Goal: Transaction & Acquisition: Purchase product/service

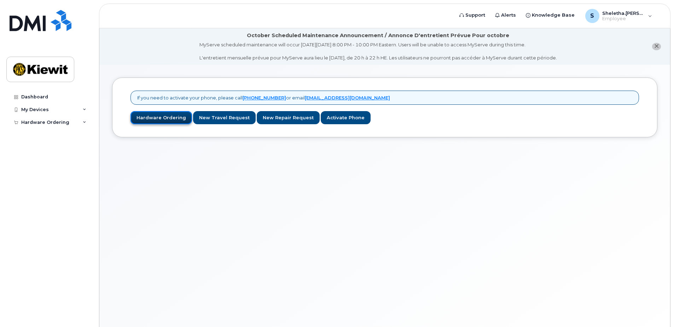
click at [163, 119] on link "Hardware Ordering" at bounding box center [161, 117] width 62 height 13
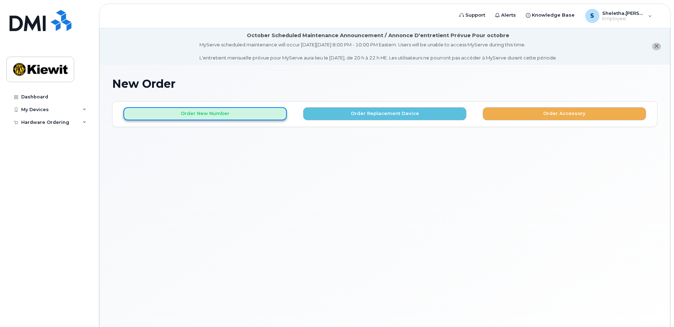
click at [228, 114] on button "Order New Number" at bounding box center [204, 113] width 163 height 13
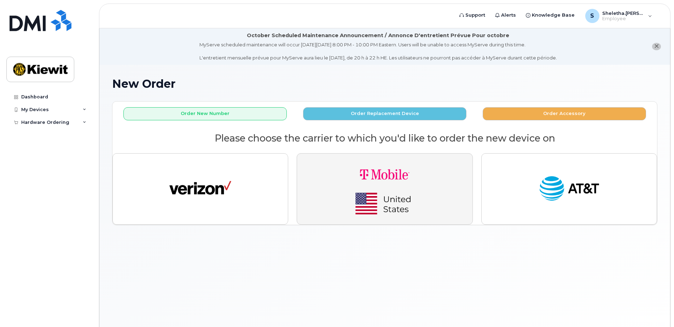
click at [407, 167] on img "button" at bounding box center [384, 188] width 99 height 59
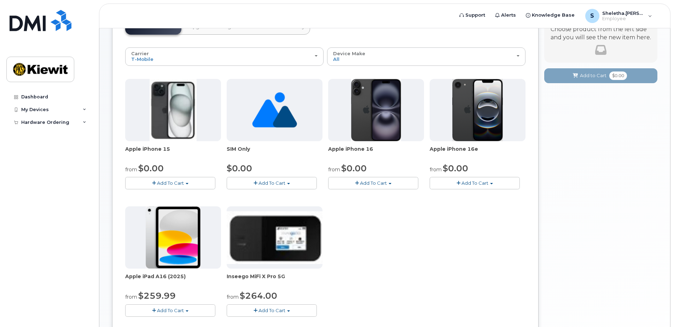
scroll to position [106, 0]
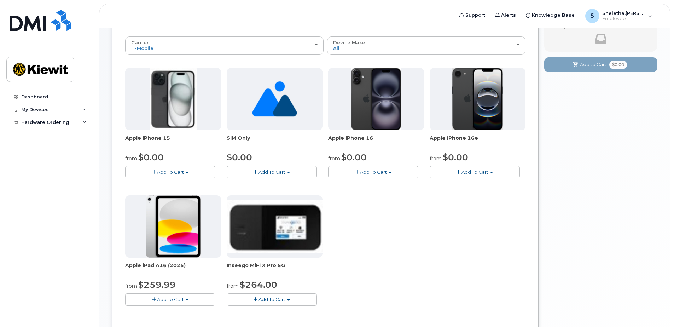
click at [161, 172] on span "Add To Cart" at bounding box center [170, 172] width 27 height 6
click at [160, 187] on link "$0.00 - 2 year Activation (128GB)" at bounding box center [172, 185] width 91 height 9
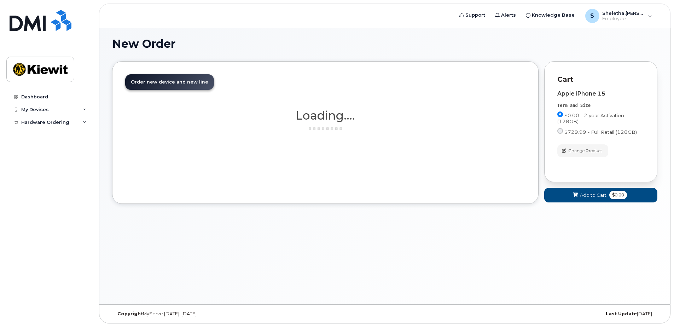
scroll to position [40, 0]
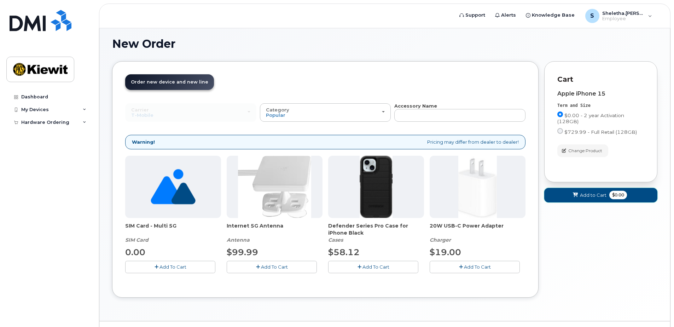
click at [591, 196] on span "Add to Cart" at bounding box center [593, 195] width 27 height 7
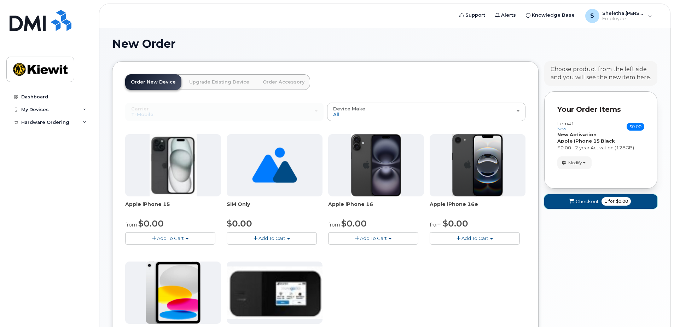
click at [591, 202] on span "Checkout" at bounding box center [587, 201] width 23 height 7
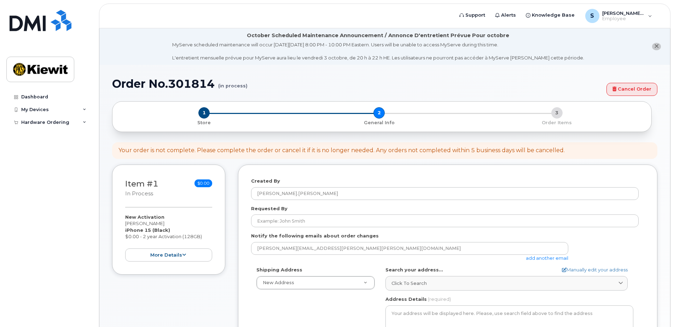
select select
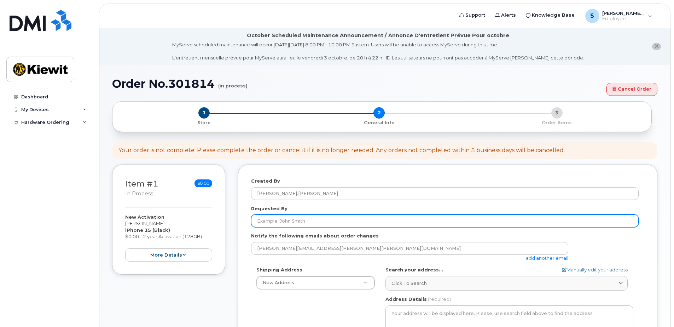
click at [304, 222] on input "Requested By" at bounding box center [445, 220] width 388 height 13
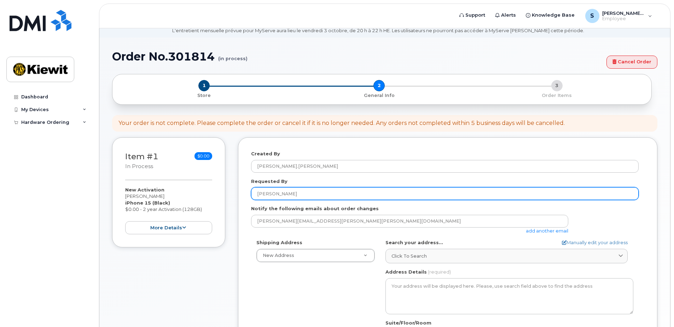
scroll to position [35, 0]
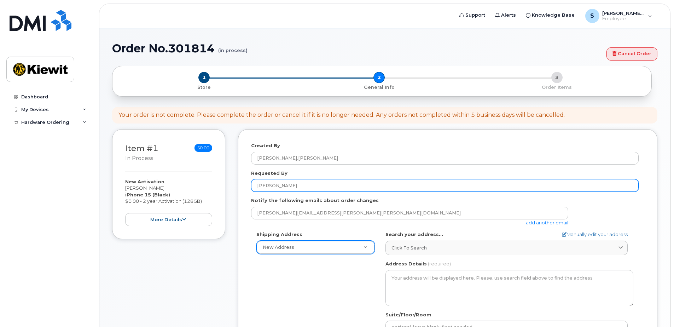
type input "[PERSON_NAME]"
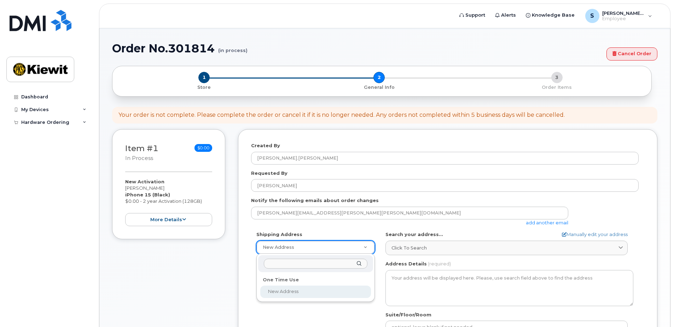
click at [316, 266] on input "text" at bounding box center [316, 264] width 104 height 10
type input "w"
select select
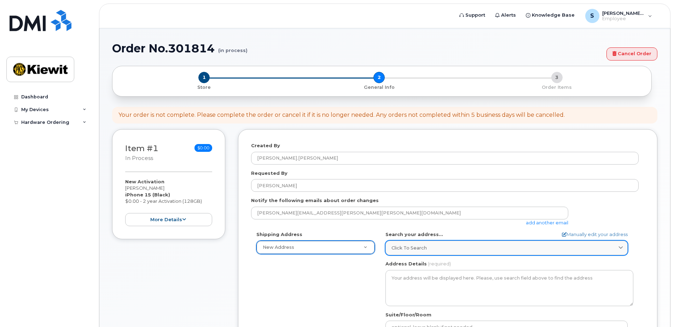
click at [414, 250] on span "Click to search" at bounding box center [408, 247] width 35 height 7
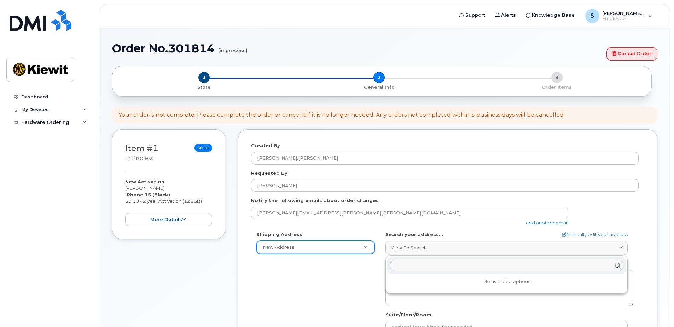
click at [411, 264] on input "text" at bounding box center [506, 265] width 233 height 11
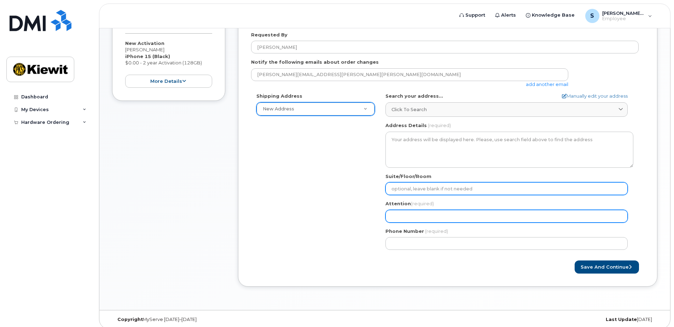
scroll to position [175, 0]
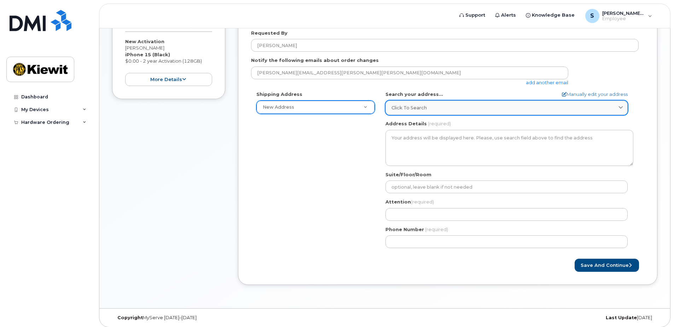
click at [414, 108] on span "Click to search" at bounding box center [408, 107] width 35 height 7
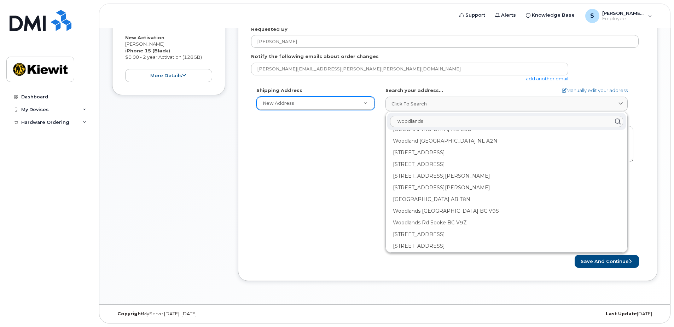
scroll to position [0, 0]
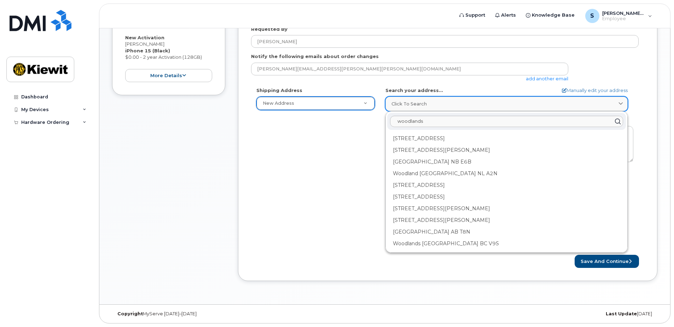
click at [484, 103] on div "Click to search" at bounding box center [506, 103] width 230 height 7
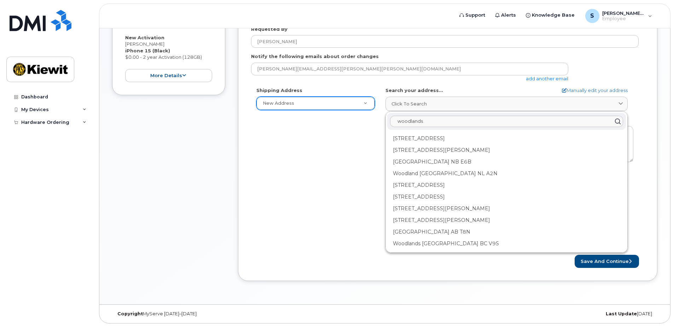
click at [454, 124] on input "woodlands" at bounding box center [506, 121] width 233 height 11
paste input "3831 Technology Forest Blvd, The Woodlands, TX 77381"
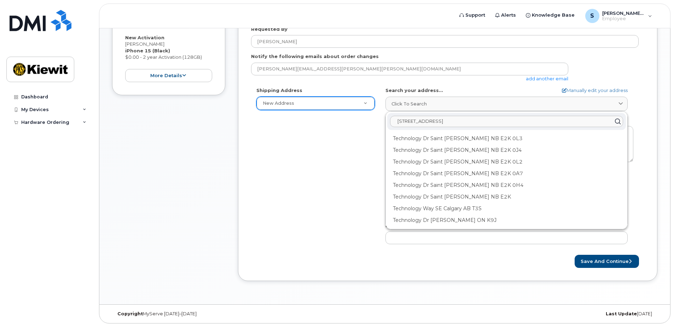
type input "3831 Technology Forest Blvd, The Woodlands, TX 77381"
click at [326, 153] on div "Shipping Address New Address New Address AB Search your address... Manually edi…" at bounding box center [445, 168] width 388 height 162
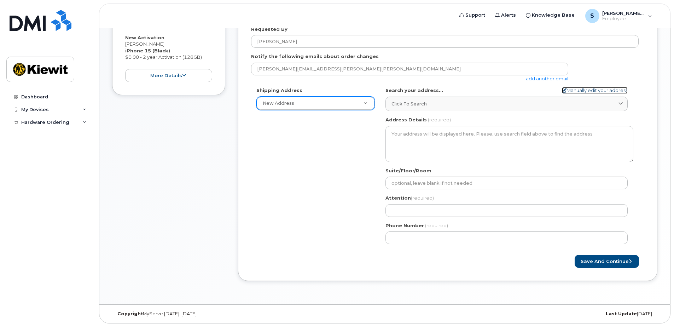
click at [602, 92] on link "Manually edit your address" at bounding box center [595, 90] width 66 height 7
select select
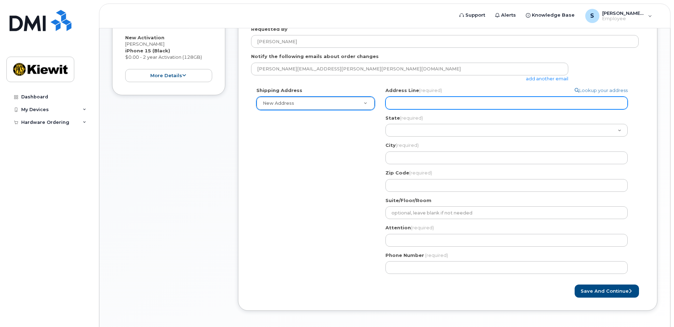
click at [455, 97] on input "Address Line (required)" at bounding box center [506, 103] width 242 height 13
paste input "3831 Technology Forest Blvd, The Woodlands, TX 77381"
select select
type input "3831 Technology Forest Blvd, The Woodlands, TX 77381"
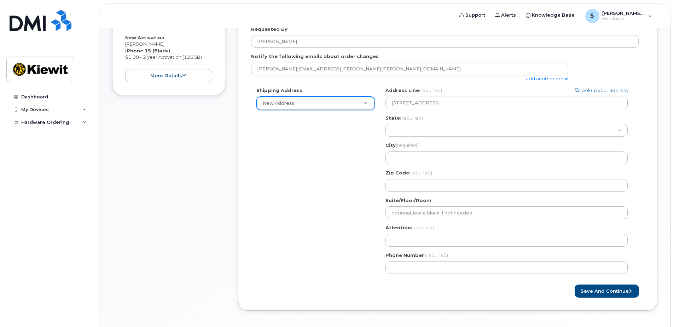
click at [337, 162] on div "Shipping Address New Address New Address Search your address... Manually edit y…" at bounding box center [445, 183] width 388 height 192
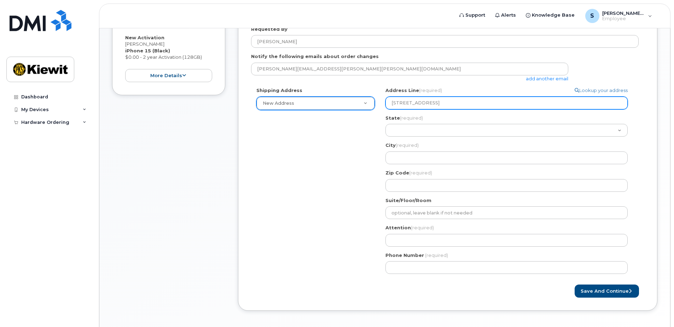
drag, startPoint x: 533, startPoint y: 101, endPoint x: 459, endPoint y: 108, distance: 74.3
click at [459, 108] on input "3831 Technology Forest Blvd, The Woodlands, TX 77381" at bounding box center [506, 103] width 242 height 13
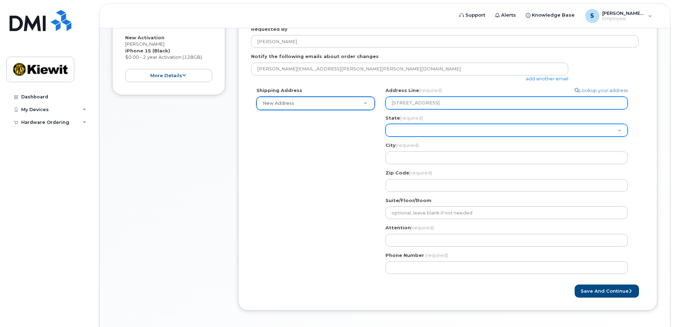
select select
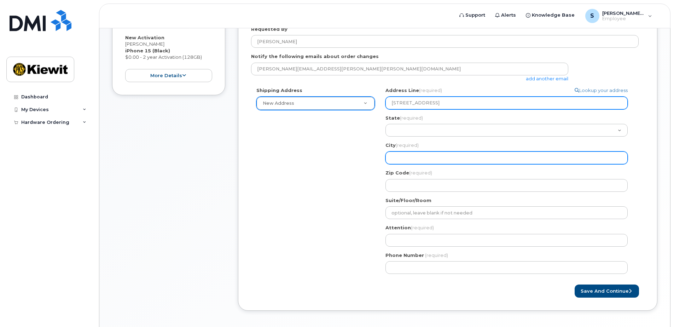
type input "3831 Technology Forest Blvd"
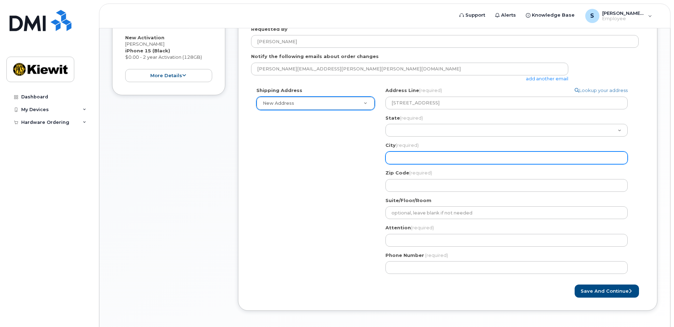
click at [417, 163] on input "City (required)" at bounding box center [506, 157] width 242 height 13
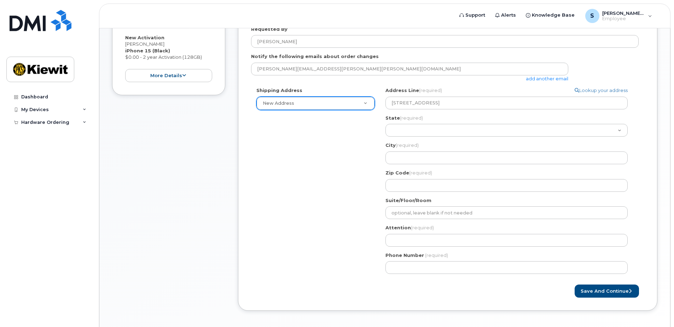
click at [421, 137] on div "Address Line (required) Lookup your address 3831 Technology Forest Blvd State (…" at bounding box center [509, 139] width 248 height 104
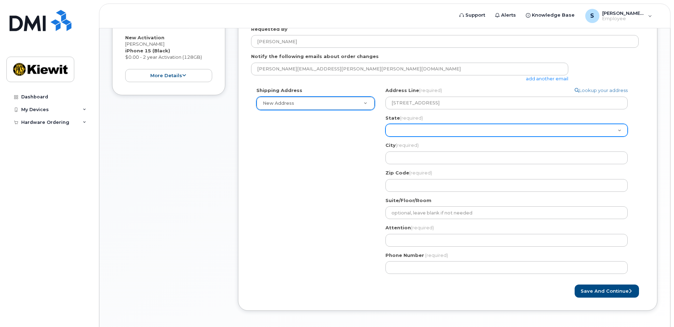
click at [423, 132] on select "Alabama Alaska American Samoa Arizona Arkansas California Colorado Connecticut …" at bounding box center [506, 130] width 242 height 13
select select "TX"
click at [385, 124] on select "Alabama Alaska American Samoa Arizona Arkansas California Colorado Connecticut …" at bounding box center [506, 130] width 242 height 13
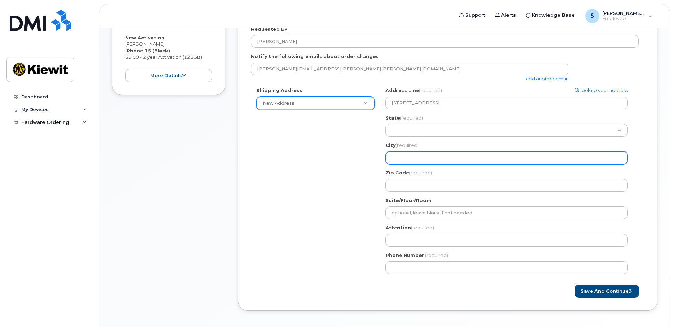
click at [426, 161] on input "City (required)" at bounding box center [506, 157] width 242 height 13
paste input ", The Woodlands, TX 77381"
select select
type input ", The Woodlands, TX 77381"
drag, startPoint x: 395, startPoint y: 157, endPoint x: 371, endPoint y: 159, distance: 24.2
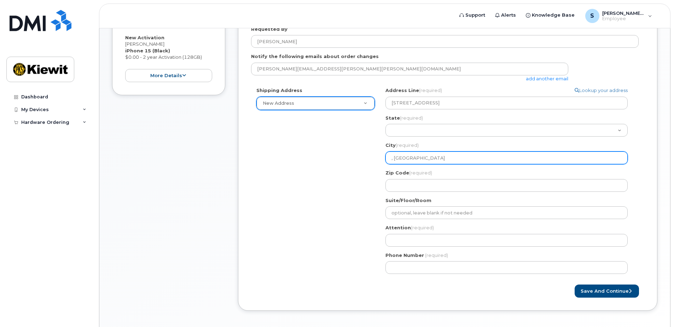
click at [371, 159] on div "Shipping Address New Address New Address TX , The Woodlands, TX 77381 Search yo…" at bounding box center [445, 183] width 388 height 192
select select
type input "The Woodlands, TX 77381"
click at [449, 160] on input "The Woodlands, TX 77381" at bounding box center [506, 157] width 242 height 13
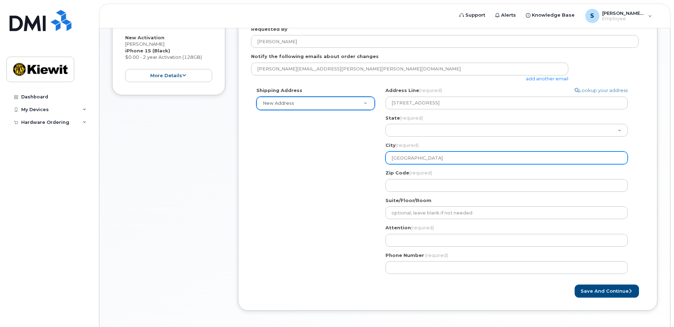
select select
type input "The Woodlands, TX"
select select
type input "The Woodlands, T"
select select
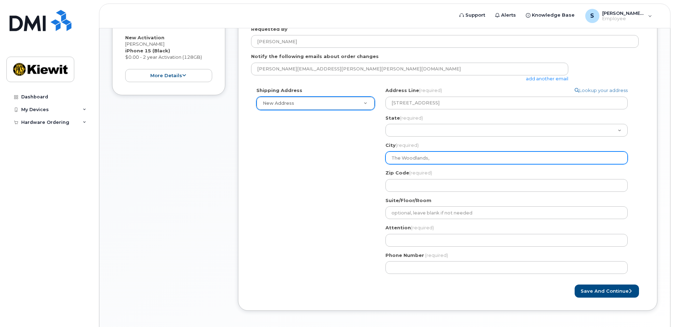
type input "The Woodlands,"
select select
type input "The Woodlands"
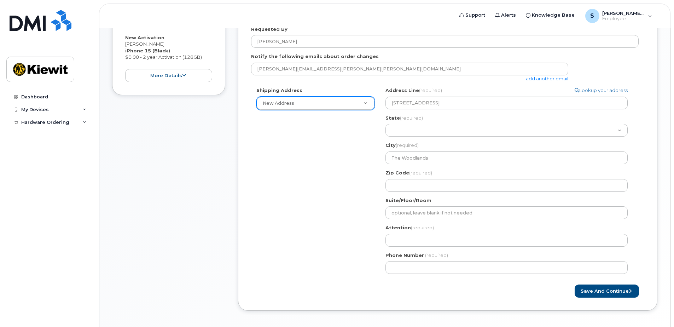
click at [404, 179] on div "Zip Code (required)" at bounding box center [509, 180] width 248 height 22
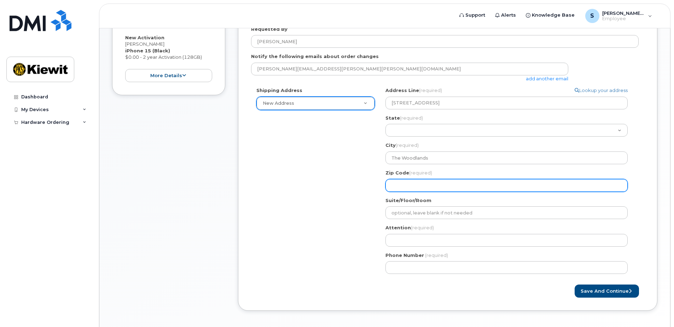
click at [401, 186] on input "Zip Code (required)" at bounding box center [506, 185] width 242 height 13
paste input "77381"
select select
type input "77381"
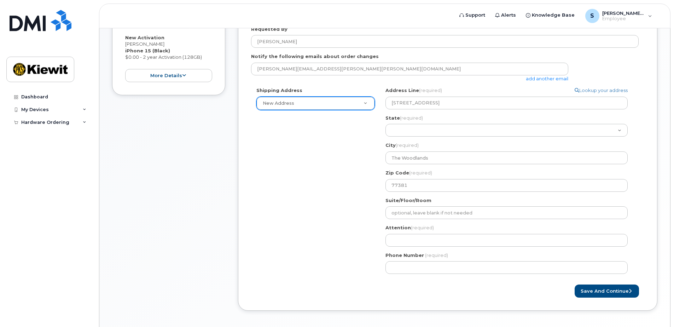
drag, startPoint x: 355, startPoint y: 214, endPoint x: 358, endPoint y: 214, distance: 3.6
click at [355, 214] on div "Shipping Address New Address New Address TX The Woodlands Search your address..…" at bounding box center [445, 183] width 388 height 192
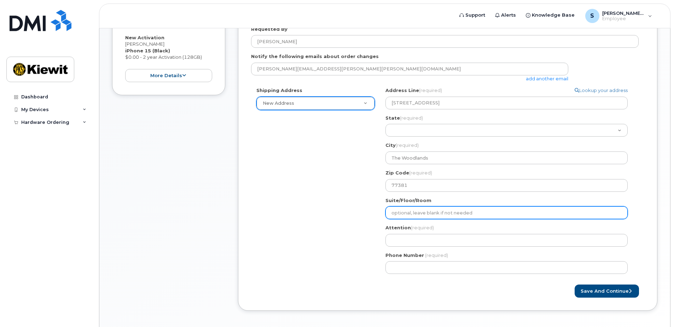
click at [421, 214] on input "Suite/Floor/Room" at bounding box center [506, 212] width 242 height 13
select select
type input "4"
select select
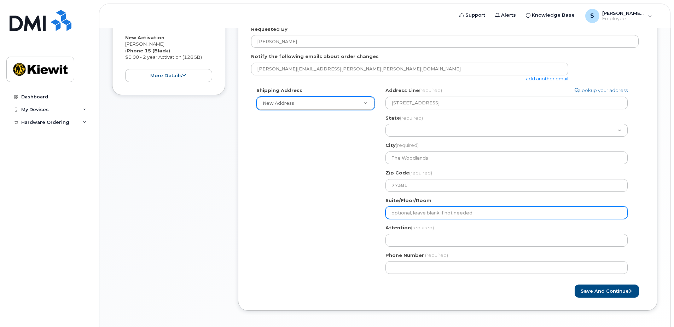
type input "S"
select select
type input "Su"
select select
type input "Sui"
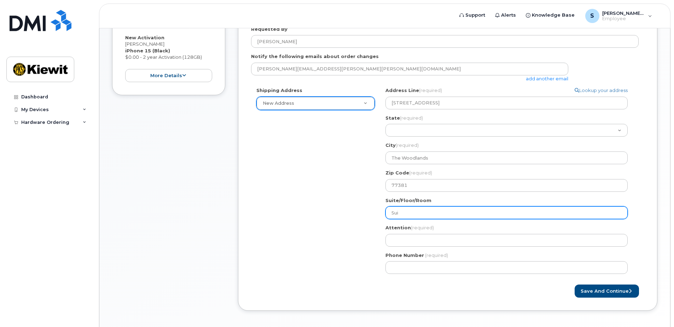
select select
type input "Suit"
select select
type input "Suite"
select select
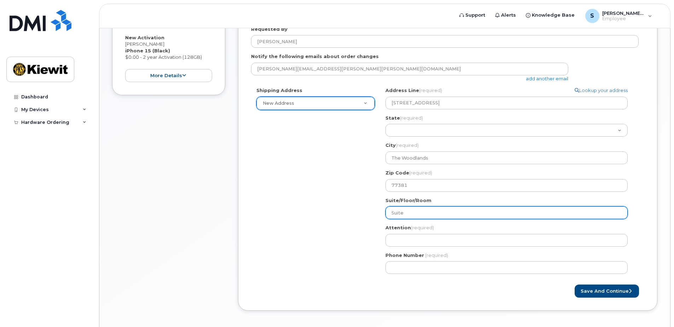
type input "Suite 6"
select select
type input "Suite 64"
select select
type input "Suite 649"
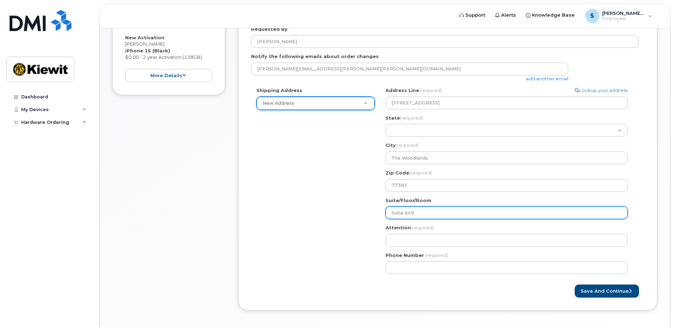
select select
type input "Suite 64"
select select
type input "Suite 6"
select select
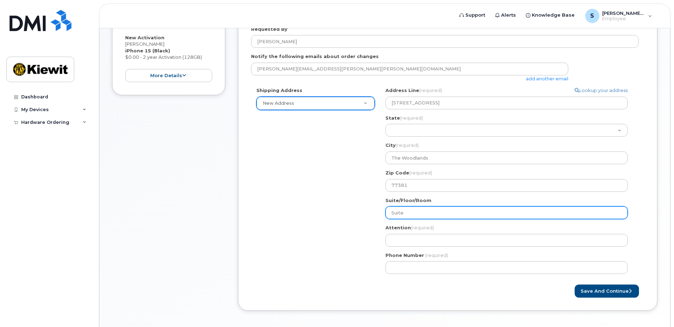
type input "Suite"
select select
type input "Suite 4"
select select
type input "Suite 46"
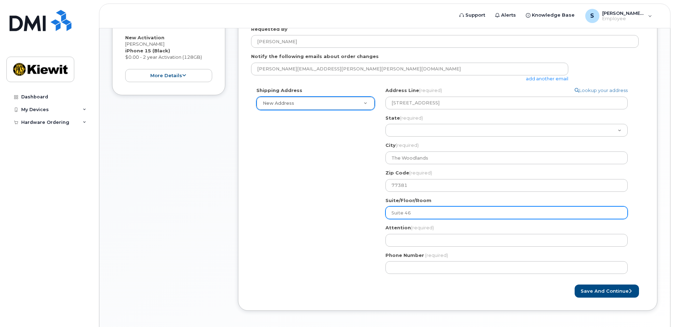
select select
type input "Suite 469"
drag, startPoint x: 413, startPoint y: 211, endPoint x: 412, endPoint y: 216, distance: 4.3
click at [413, 211] on input "Suite 469" at bounding box center [506, 212] width 242 height 13
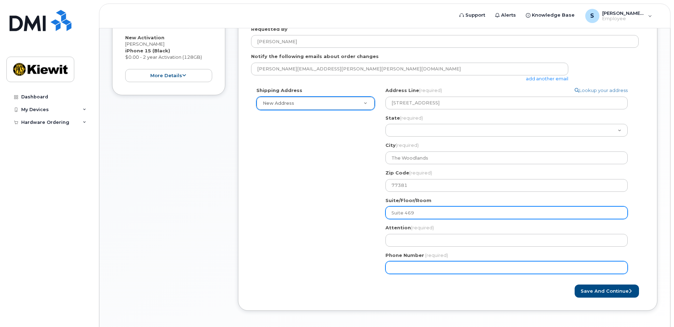
select select
type input "Suite 46"
select select
type input "Suite 4"
select select
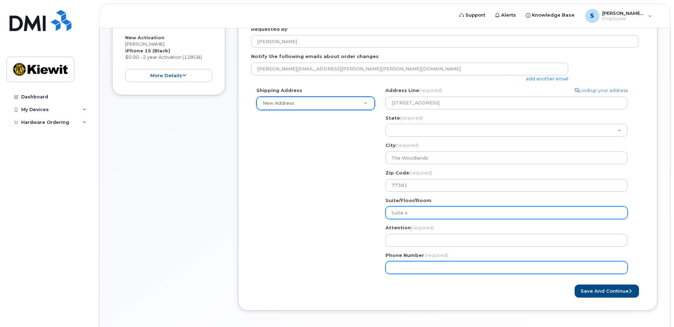
type input "Suite 44"
select select
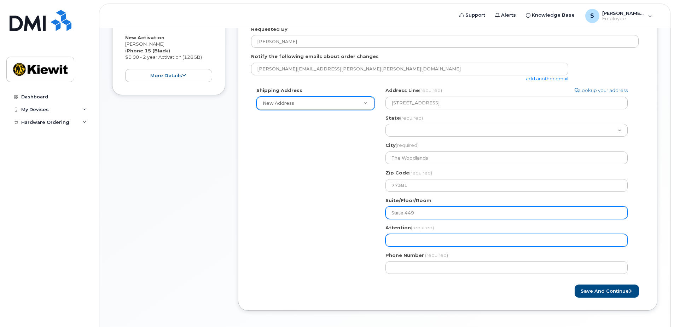
type input "Suite 449"
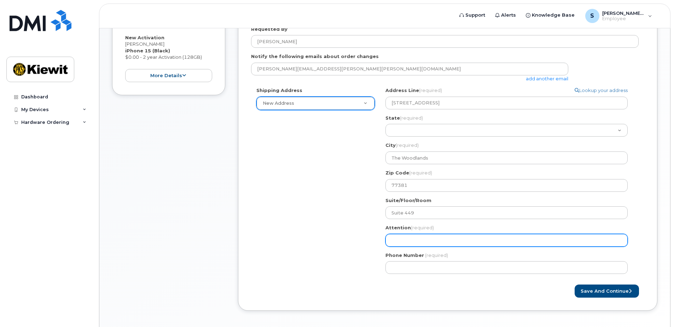
click at [413, 234] on input "Attention (required)" at bounding box center [506, 240] width 242 height 13
select select
type input "S"
select select
type input "St"
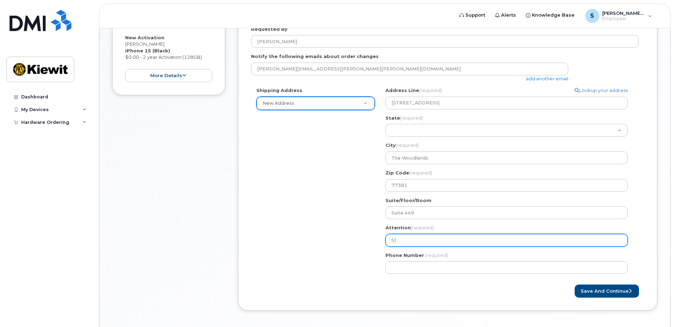
select select
type input "Ste"
select select
type input "Stev"
select select
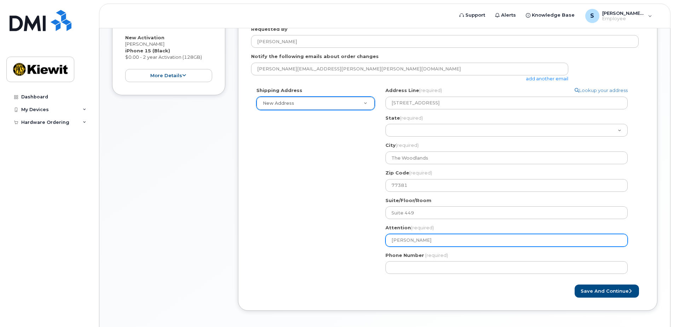
type input "Steve"
select select
type input "Steve C"
select select
type input "Steve Ch"
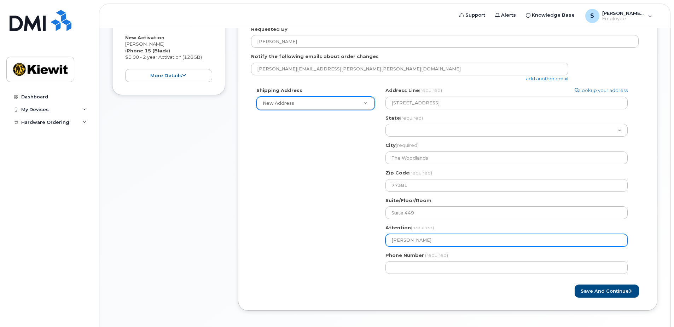
select select
type input "Steve Chi"
select select
type input "Steve Chip"
select select
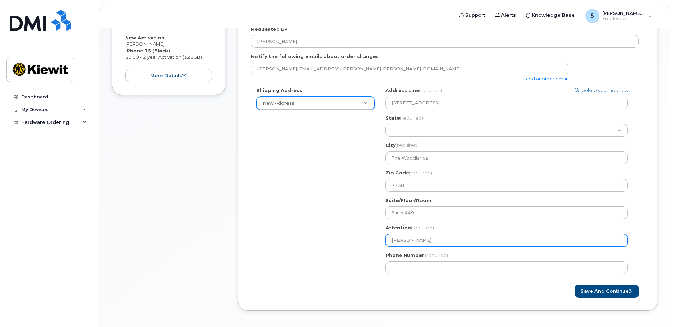
type input "Steve Chipp"
select select
type input "Steve Chippa"
select select
type input "Steve Chippas"
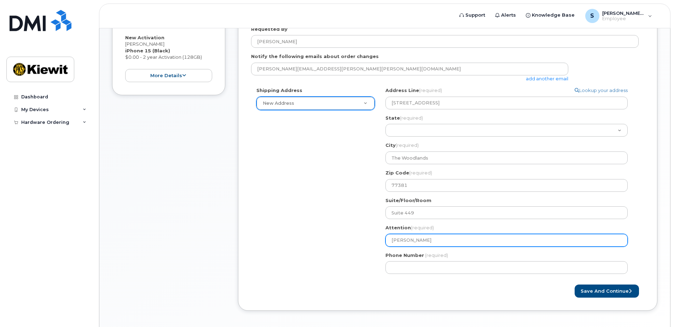
select select
type input "Steve Chippas o"
select select
type input "Steve Chippas or"
select select
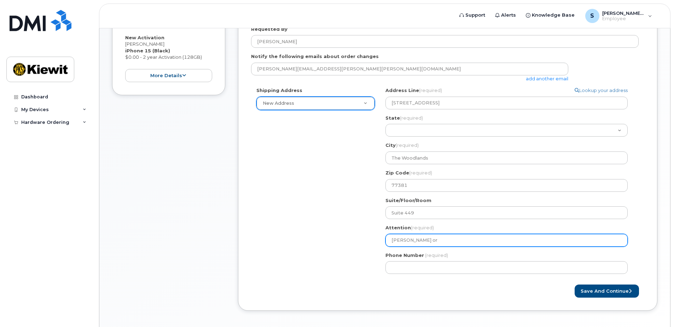
type input "Steve Chippas or S"
select select
type input "Steve Chippas or Sh"
select select
type input "Steve Chippas or She"
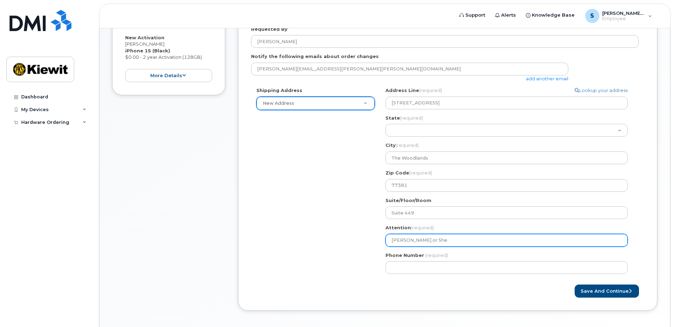
select select
type input "Steve Chippas or Shel"
select select
type input "Steve Chippas or Shele"
select select
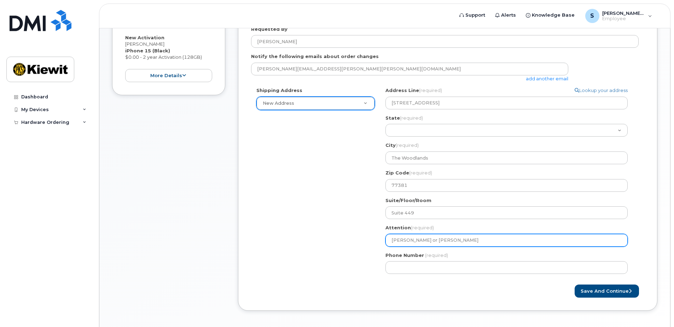
type input "Steve Chippas or Shelet"
select select
type input "Steve Chippas or Sheleth"
select select
type input "Steve Chippas or Sheletha"
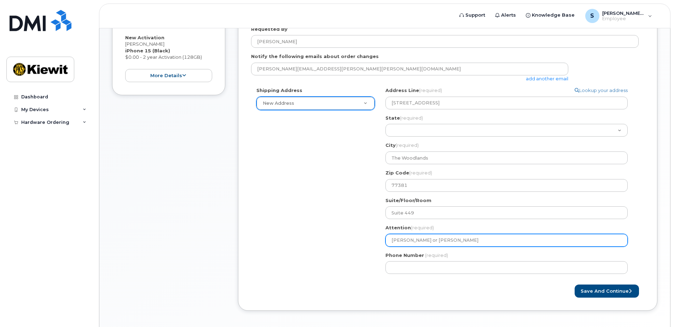
select select
type input "Steve Chippas or Sheletha D"
select select
type input "Steve Chippas or Sheletha Da"
select select
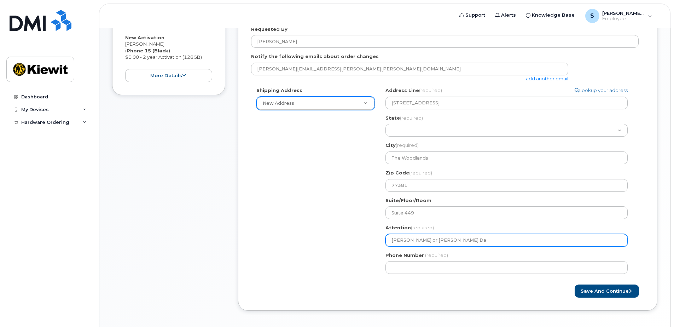
type input "Steve Chippas or Sheletha Dav"
select select
type input "Steve Chippas or Sheletha Davi"
select select
type input "Steve Chippas or Sheletha Davis"
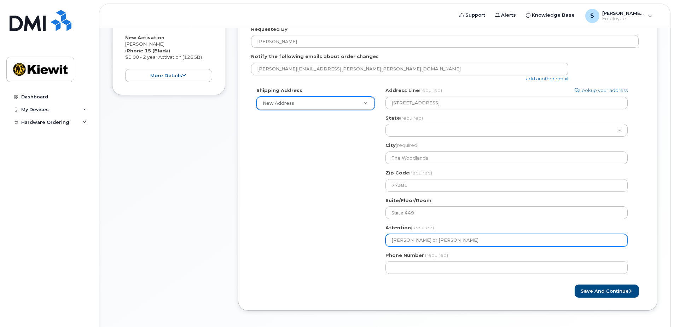
select select
type input "Steve Chippas or Sheletha Davi"
select select
type input "Steve Chippas or Sheletha Dav"
select select
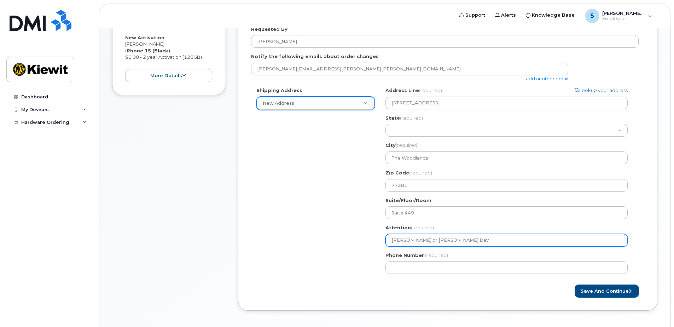
type input "Steve Chippas or Sheletha Da"
select select
type input "Steve Chippas or Sheletha D"
select select
type input "Steve Chippas or Sheletha"
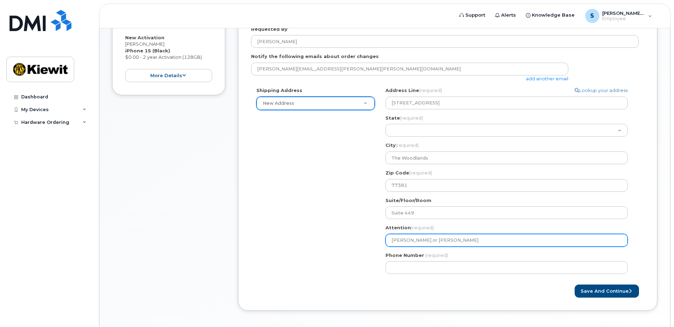
select select
type input "Steve Chippas or Sheleth"
select select
type input "Steve Chippas or Shelet"
select select
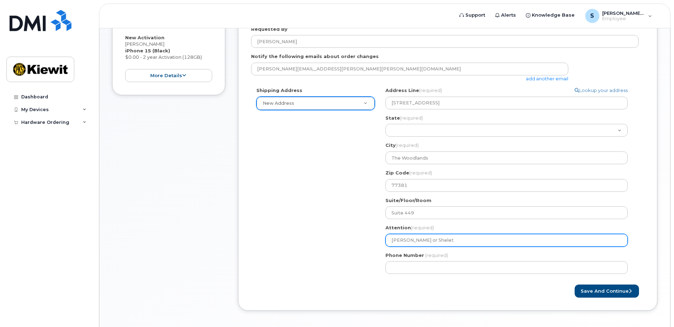
type input "Steve Chippas or Shele"
select select
type input "Steve Chippas or Shel"
select select
type input "Steve Chippas or She"
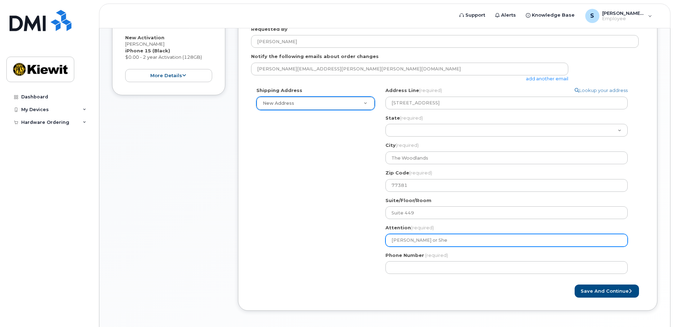
select select
type input "Steve Chippas or Sh"
select select
type input "Steve Chippas or S"
select select
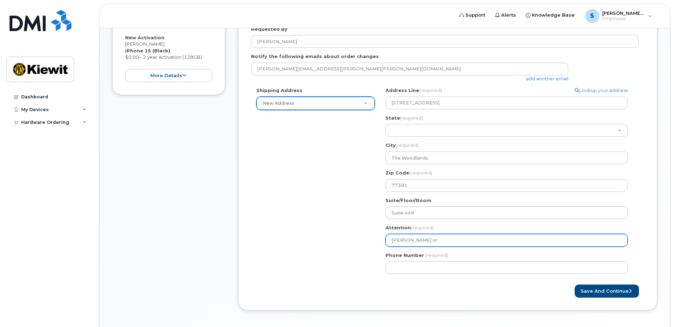
type input "Steve Chippas or"
select select
type input "Steve Chippas o"
select select
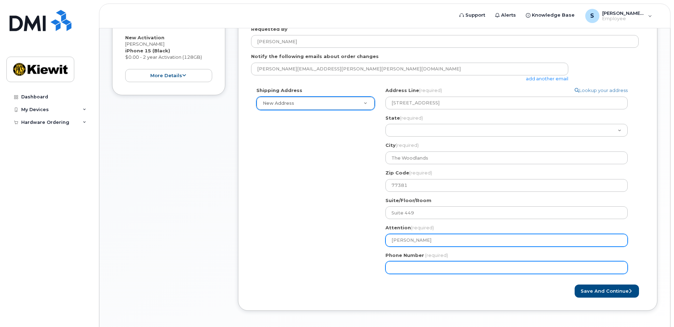
type input "Steve Chippas"
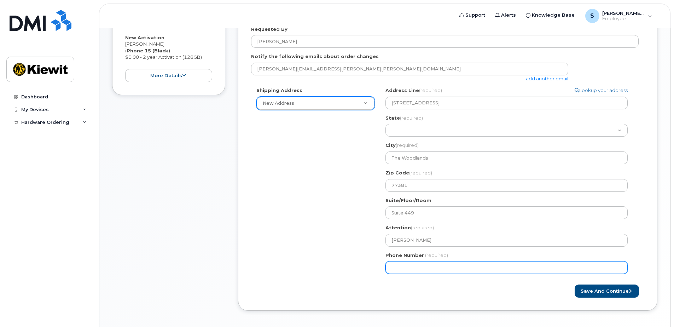
click at [428, 266] on input "Phone Number" at bounding box center [506, 267] width 242 height 13
click at [390, 270] on input "Phone Number" at bounding box center [506, 267] width 242 height 13
type input "913706846"
select select
type input "9137068469"
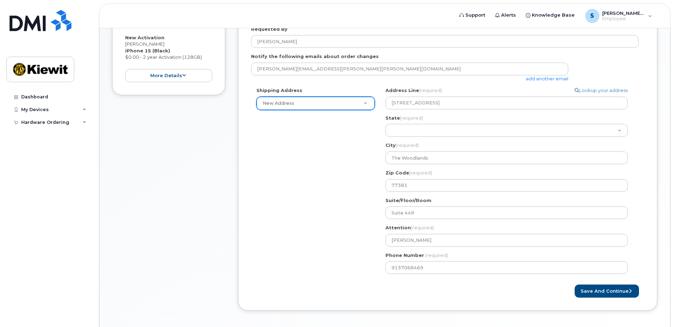
click at [342, 227] on div "Shipping Address New Address New Address TX The Woodlands Search your address..…" at bounding box center [445, 183] width 388 height 192
click at [594, 286] on button "Save and Continue" at bounding box center [607, 290] width 64 height 13
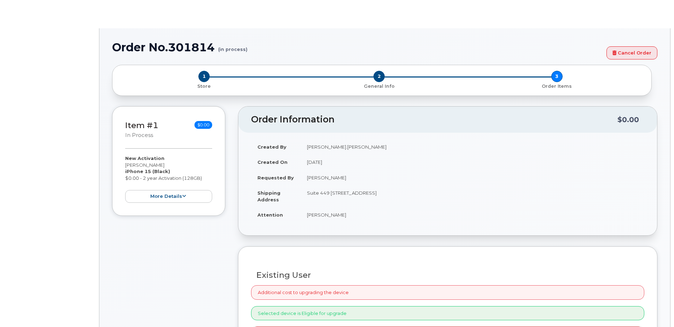
radio input "true"
type input "2665521"
select select
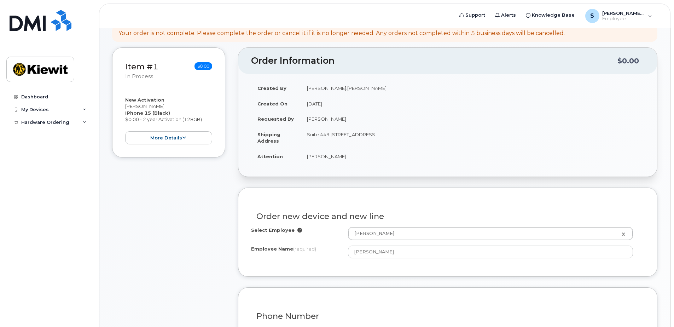
scroll to position [141, 0]
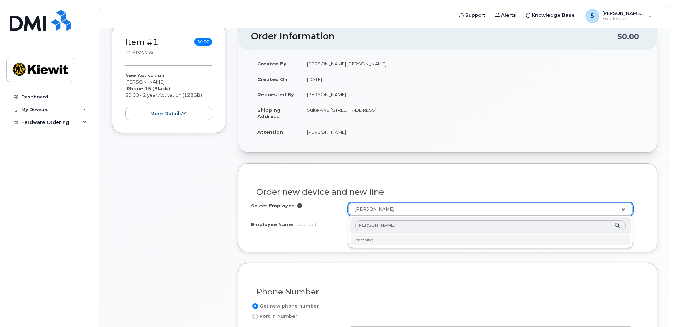
type input "steve chippas"
click at [616, 223] on div "steve chippas" at bounding box center [490, 225] width 281 height 17
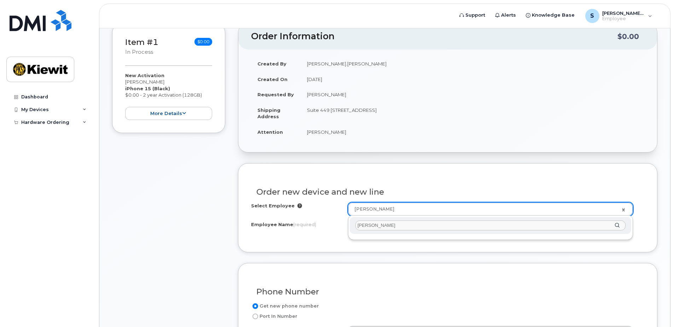
click at [616, 225] on div "steve chippas" at bounding box center [490, 225] width 281 height 17
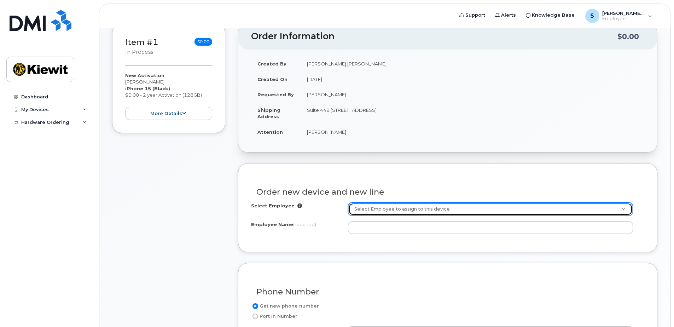
click at [622, 208] on link "Select Employee to assign to this device" at bounding box center [490, 209] width 284 height 13
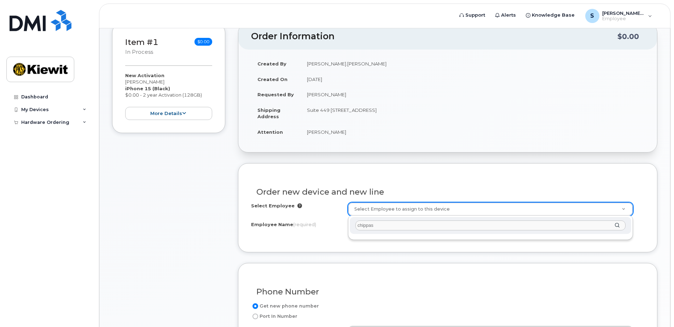
type input "chippas"
click at [617, 226] on div "chippas" at bounding box center [490, 225] width 281 height 17
click at [482, 223] on input "chippas" at bounding box center [490, 225] width 270 height 10
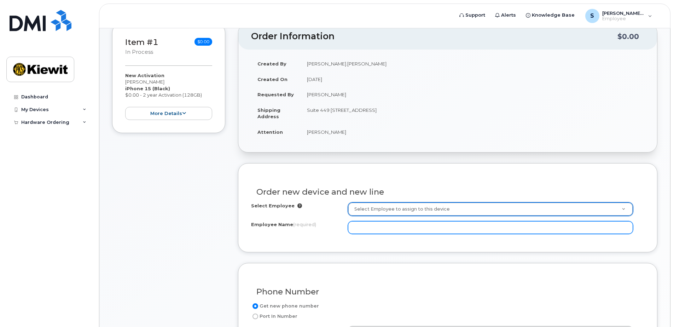
click at [366, 227] on input "Employee Name (required)" at bounding box center [490, 227] width 285 height 13
type input "Steve Chippas"
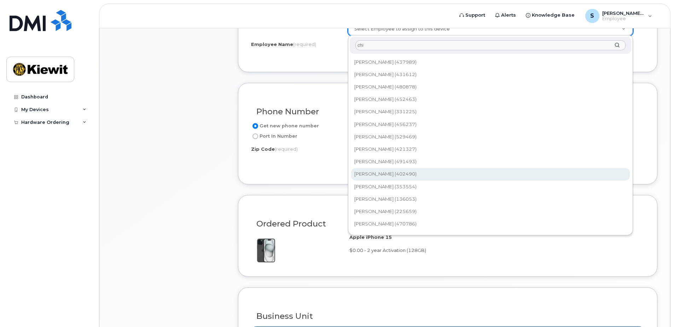
scroll to position [199, 0]
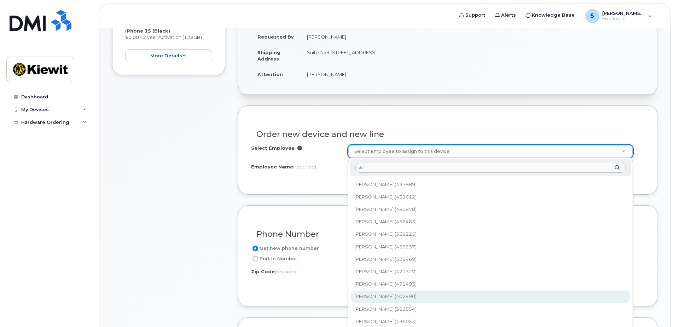
click at [369, 169] on input "chi" at bounding box center [490, 168] width 270 height 10
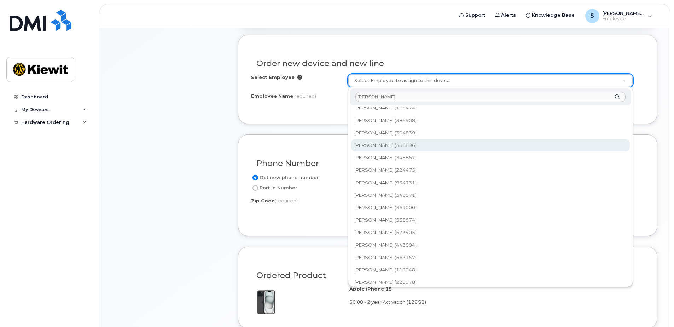
scroll to position [1021, 0]
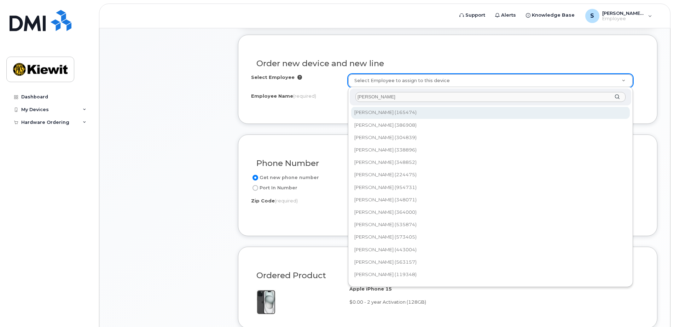
click at [376, 95] on input "steve" at bounding box center [490, 97] width 270 height 10
click at [389, 99] on input "steve" at bounding box center [490, 97] width 270 height 10
click at [384, 99] on input "stephen" at bounding box center [490, 97] width 270 height 10
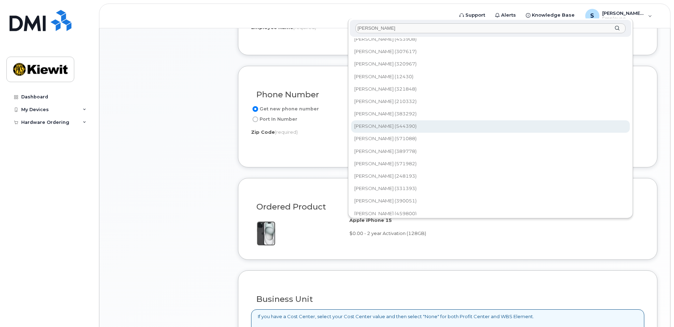
scroll to position [199, 0]
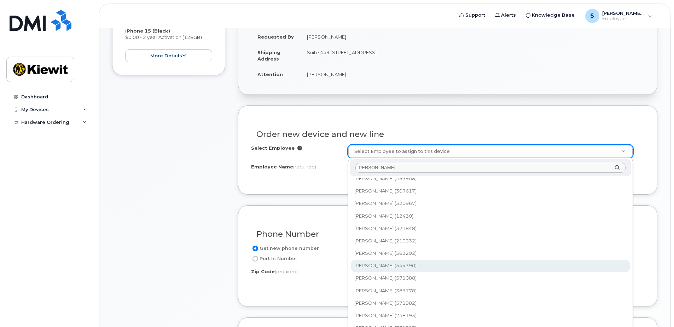
click at [386, 167] on input "stephen" at bounding box center [490, 168] width 270 height 10
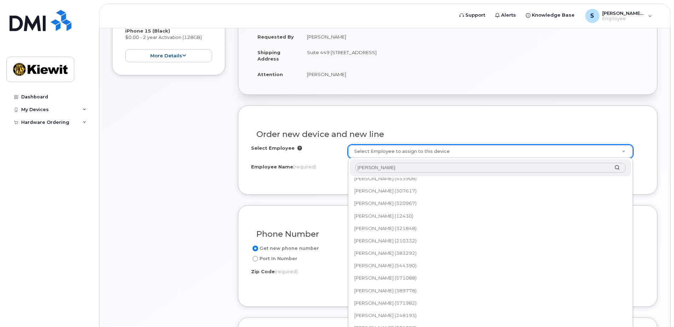
type input "stephen chippas"
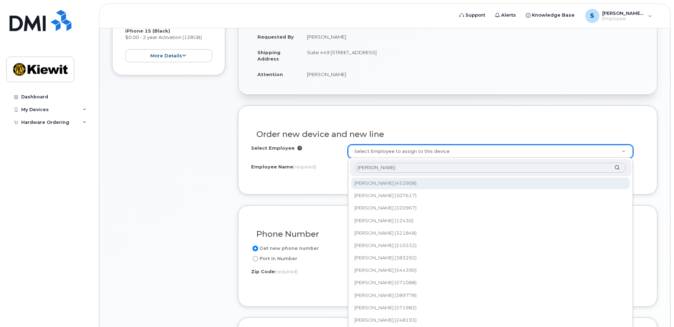
scroll to position [0, 0]
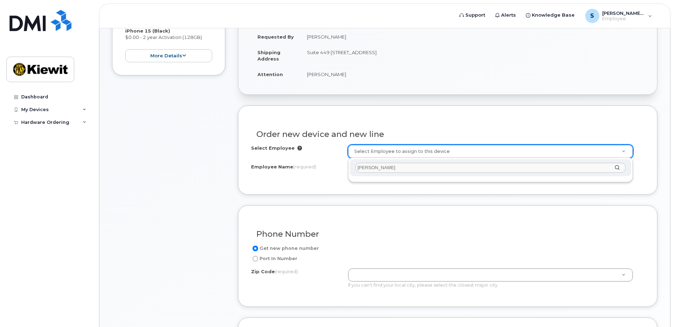
click at [403, 168] on input "stephen chippas" at bounding box center [490, 168] width 270 height 10
drag, startPoint x: 398, startPoint y: 168, endPoint x: 338, endPoint y: 168, distance: 59.8
click at [338, 168] on body "Support Alerts Knowledge Base S Sheletha.Davis Employee English Français Sign o…" at bounding box center [337, 223] width 674 height 844
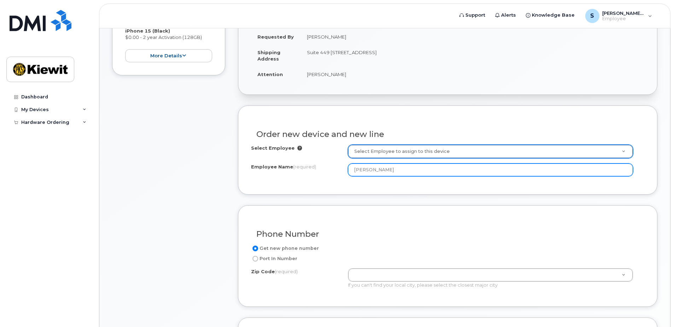
click at [393, 172] on input "Steve Chippas" at bounding box center [490, 169] width 285 height 13
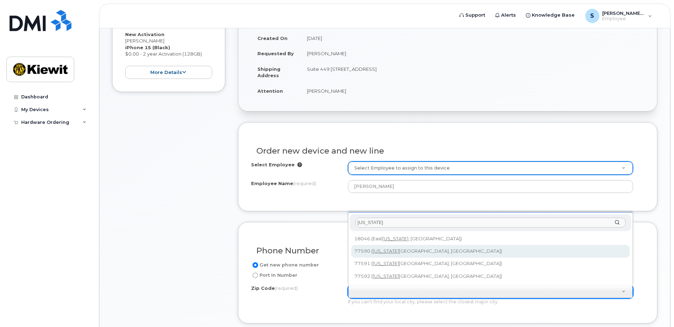
scroll to position [199, 0]
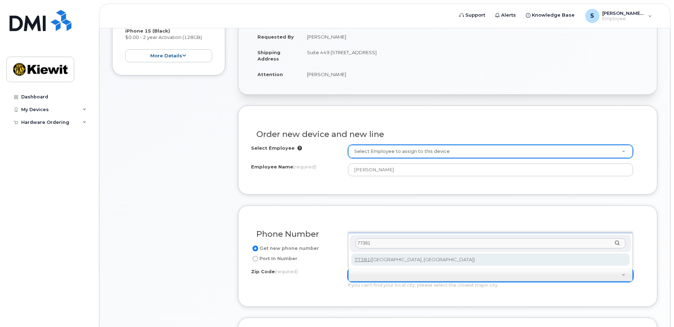
type input "77381"
type input "77381 (Spring, TX)"
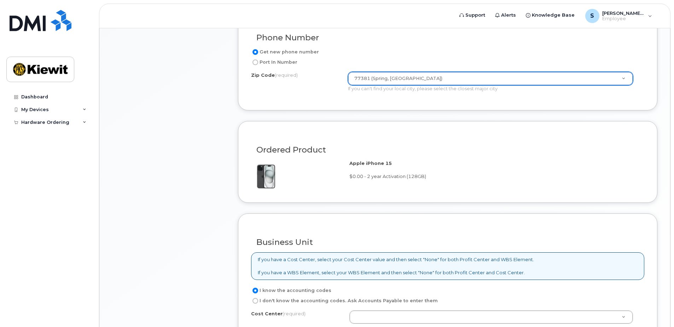
scroll to position [482, 0]
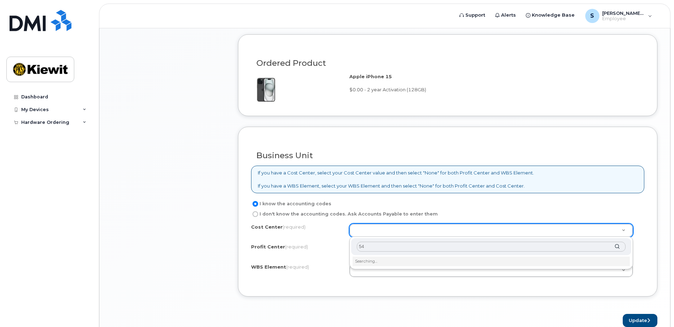
type input "5"
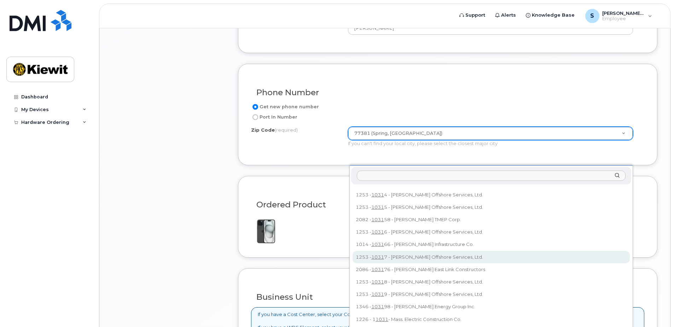
scroll to position [517, 0]
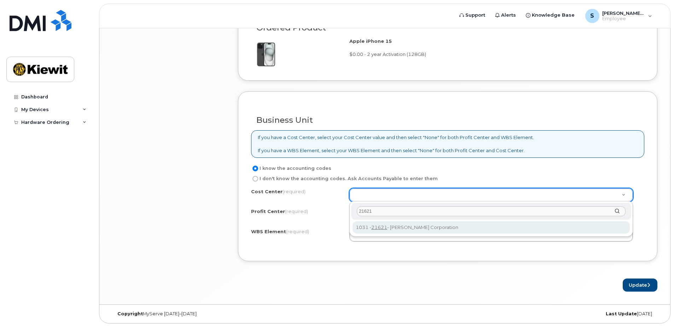
type input "21621"
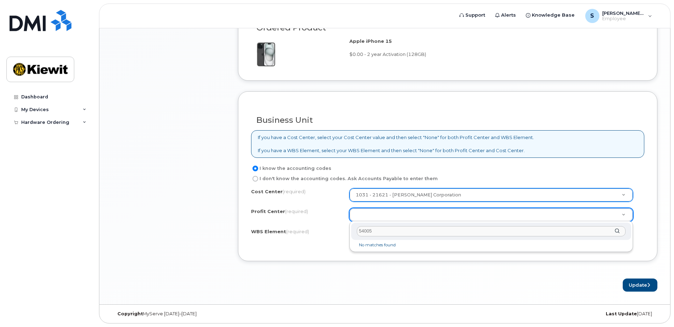
click at [367, 230] on input "54005" at bounding box center [491, 231] width 269 height 10
type input "2"
click at [405, 225] on div "1031" at bounding box center [491, 230] width 280 height 17
click at [394, 228] on input "1031" at bounding box center [491, 231] width 269 height 10
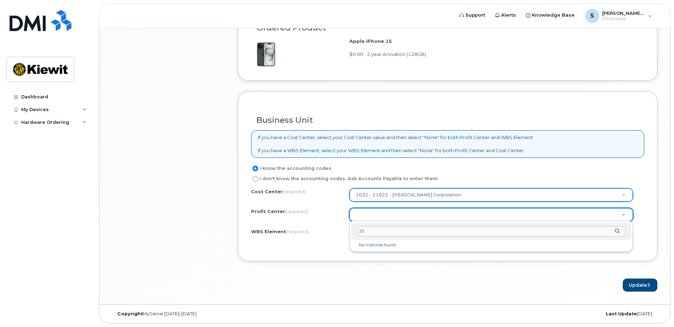
type input "1"
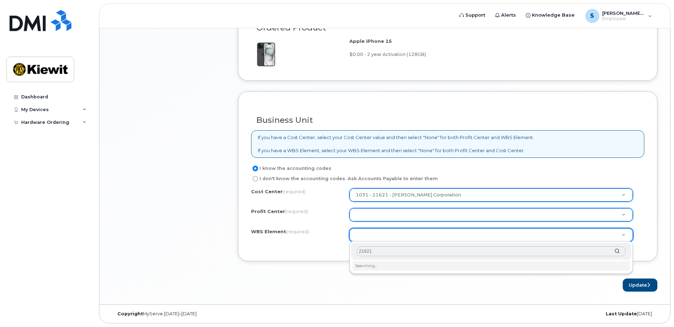
click at [367, 251] on input "21621" at bounding box center [491, 251] width 269 height 10
type input "540045"
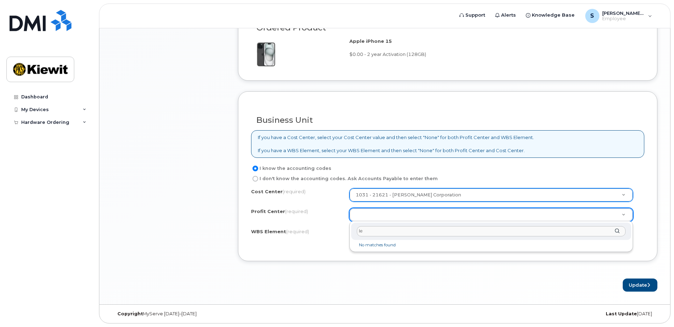
type input "l"
type input "21564"
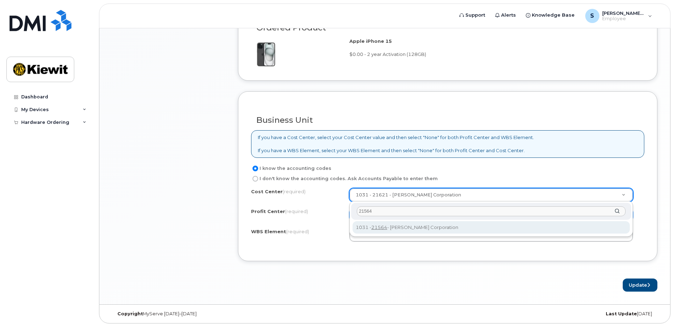
type input "21564"
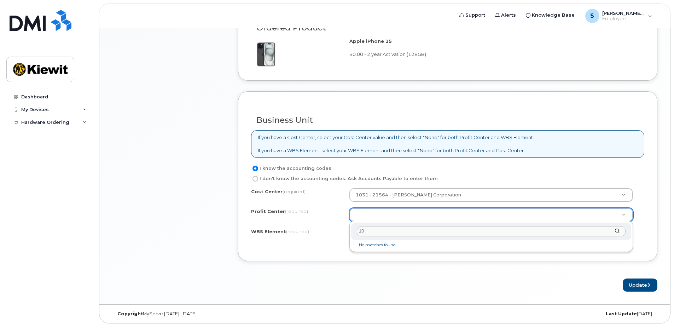
type input "1"
click at [615, 230] on div at bounding box center [491, 230] width 280 height 17
type input "1"
type input "3"
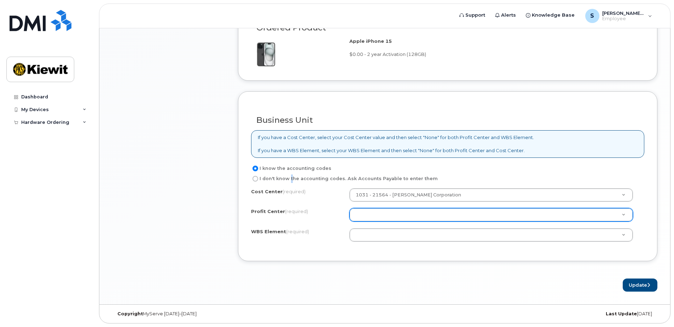
click at [289, 177] on label "I don't know the accounting codes. Ask Accounts Payable to enter them" at bounding box center [344, 178] width 187 height 8
click at [258, 177] on input "I don't know the accounting codes. Ask Accounts Payable to enter them" at bounding box center [255, 179] width 6 height 6
radio input "true"
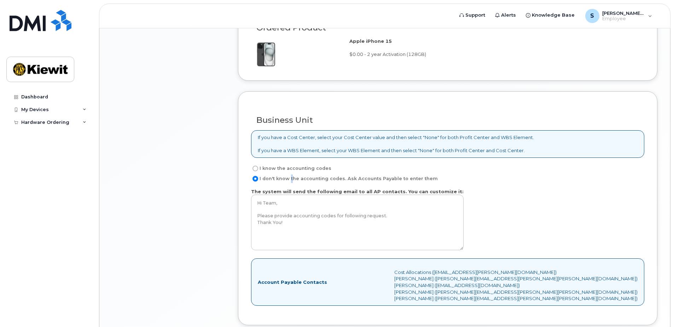
click at [256, 167] on input "I know the accounting codes" at bounding box center [255, 168] width 6 height 6
radio input "true"
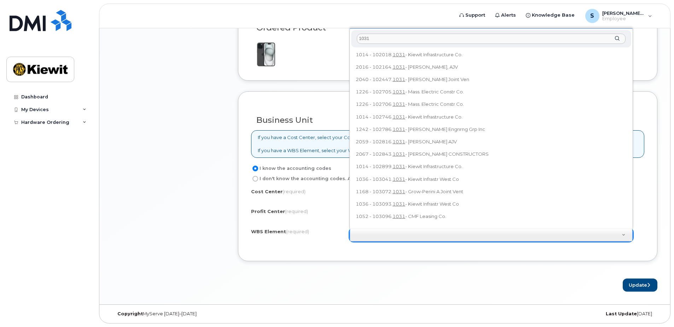
scroll to position [0, 0]
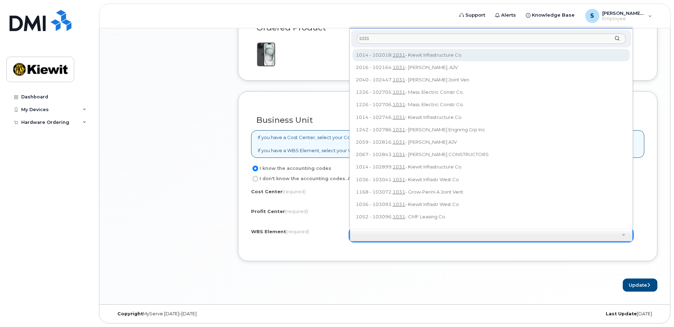
click at [367, 39] on input "1031" at bounding box center [491, 39] width 269 height 10
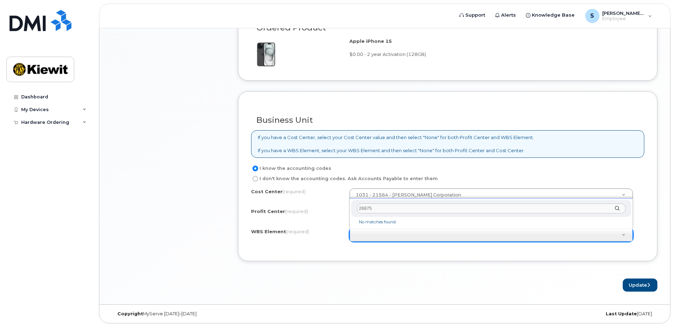
click at [367, 208] on input "26875" at bounding box center [491, 208] width 269 height 10
type input "21564"
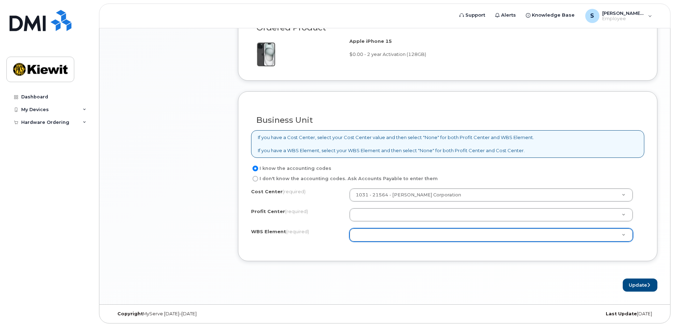
click at [254, 180] on input "I don't know the accounting codes. Ask Accounts Payable to enter them" at bounding box center [255, 179] width 6 height 6
radio input "true"
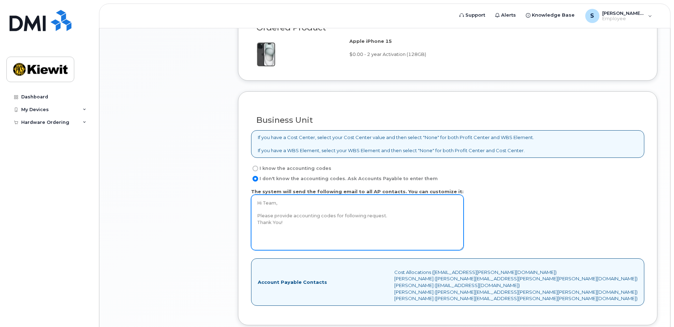
click at [306, 213] on textarea "Hi Team, Please provide accounting codes for following request. Thank You!" at bounding box center [357, 222] width 213 height 56
click at [281, 209] on textarea "Hi Team, Please provide accounting codes for following request. Thank You!" at bounding box center [357, 222] width 213 height 56
click at [354, 205] on textarea "Hi Team, Please provide accounting codes for following request. Thank You!" at bounding box center [357, 222] width 213 height 56
drag, startPoint x: 361, startPoint y: 208, endPoint x: 272, endPoint y: 208, distance: 88.8
click at [272, 208] on textarea "Hi Team, Please provide accounting codes for following request. Thank You!" at bounding box center [357, 222] width 213 height 56
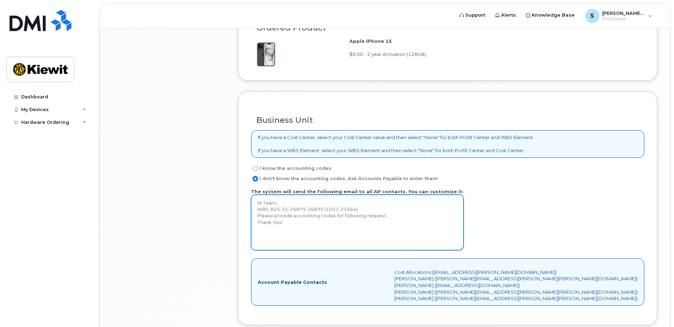
paste textarea "540045.1031.21621"
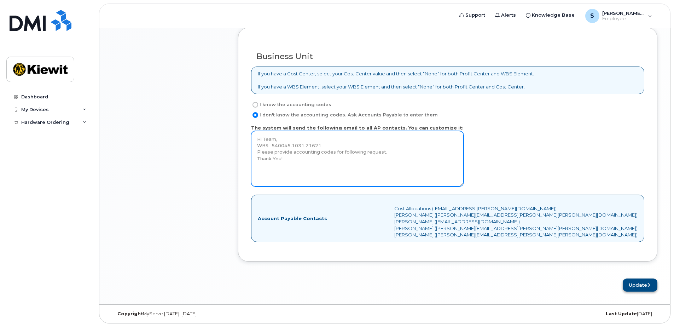
type textarea "Hi Team, WBS: 540045.1031.21621 Please provide accounting codes for following r…"
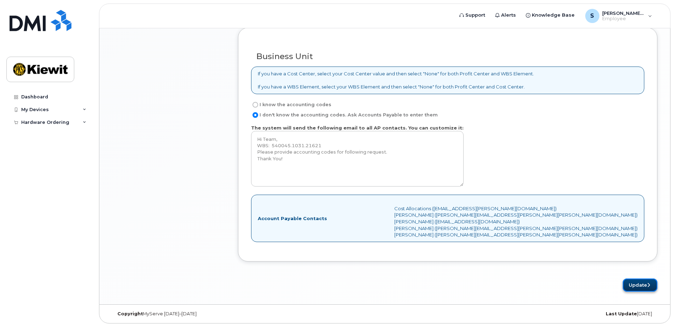
click at [635, 284] on button "Update" at bounding box center [640, 284] width 35 height 13
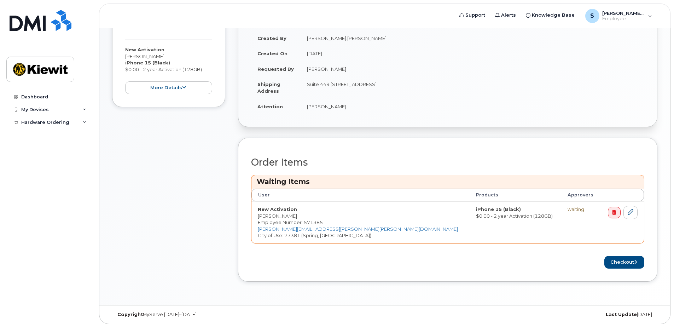
scroll to position [198, 0]
click at [622, 259] on button "Checkout" at bounding box center [624, 261] width 40 height 13
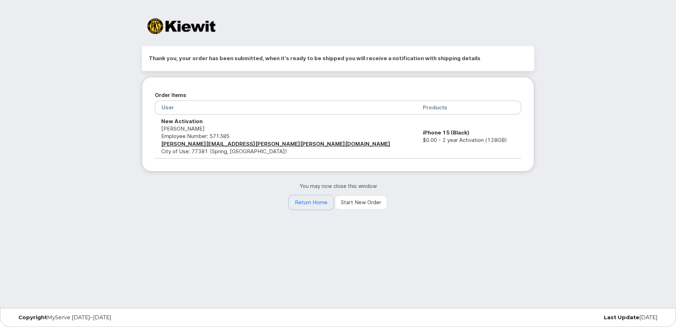
drag, startPoint x: 310, startPoint y: 208, endPoint x: 305, endPoint y: 212, distance: 6.5
click at [310, 208] on link "Return Home" at bounding box center [311, 202] width 45 height 14
